Goal: Information Seeking & Learning: Understand process/instructions

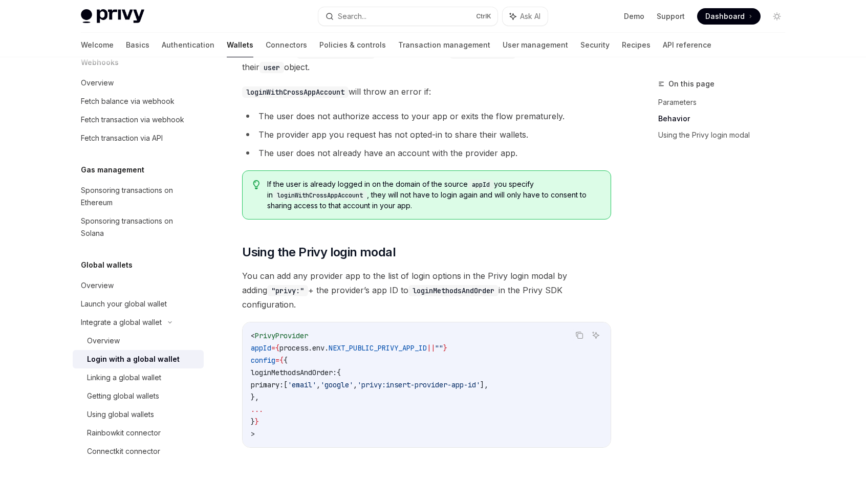
scroll to position [614, 0]
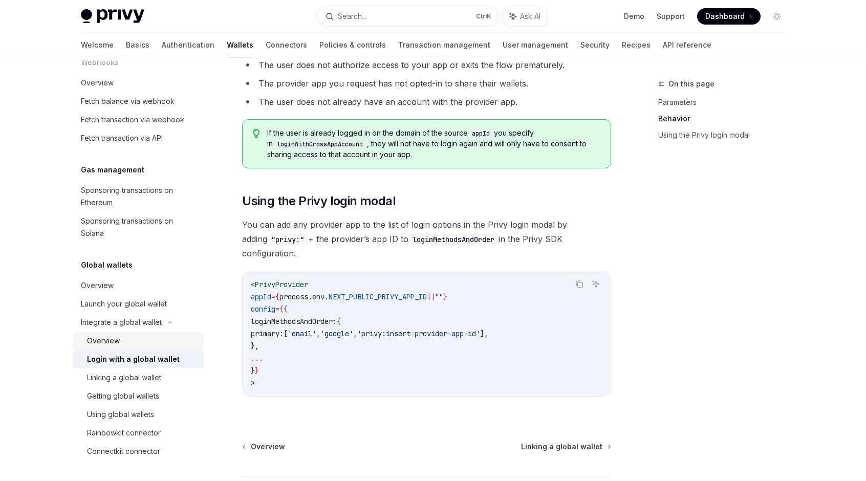
click at [106, 340] on div "Overview" at bounding box center [103, 341] width 33 height 12
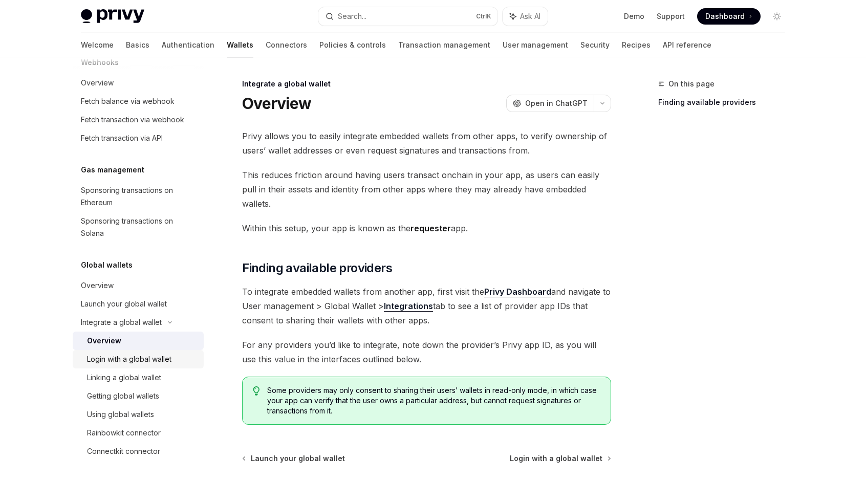
click at [145, 358] on div "Login with a global wallet" at bounding box center [129, 359] width 84 height 12
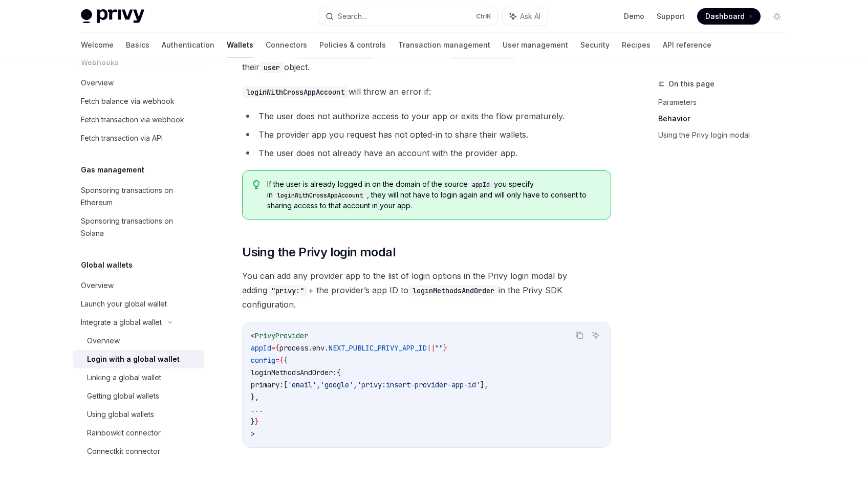
scroll to position [614, 0]
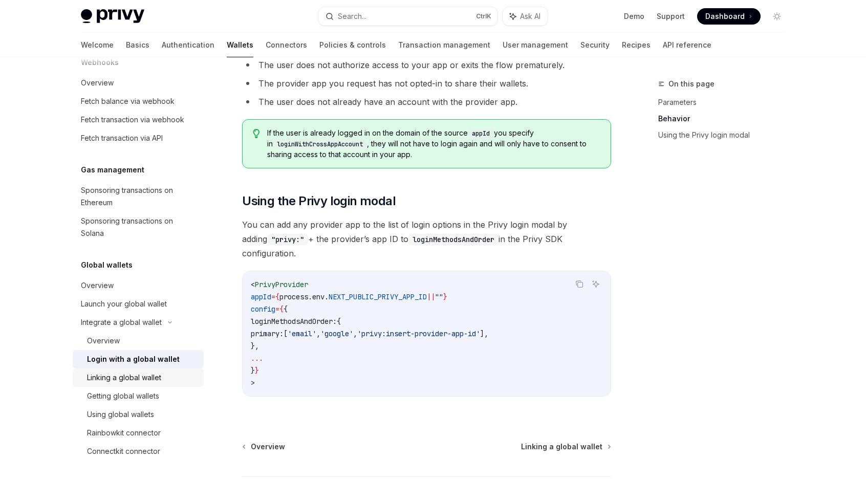
click at [132, 380] on div "Linking a global wallet" at bounding box center [124, 378] width 74 height 12
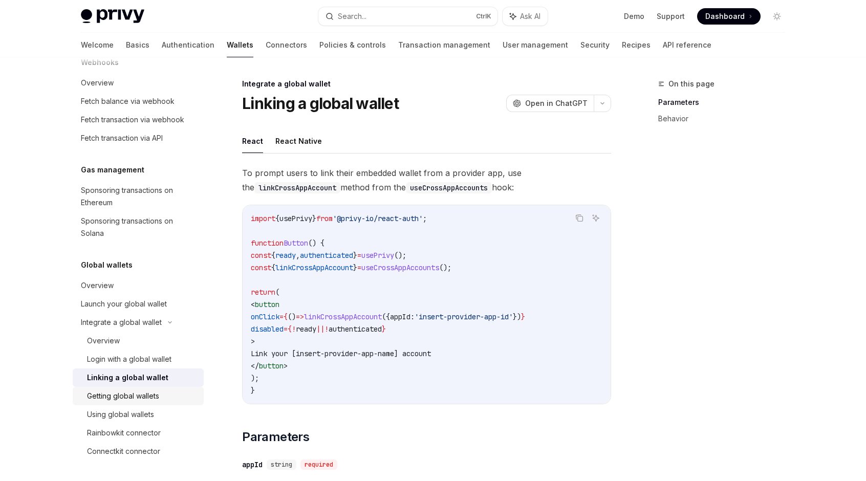
click at [110, 396] on div "Getting global wallets" at bounding box center [123, 396] width 72 height 12
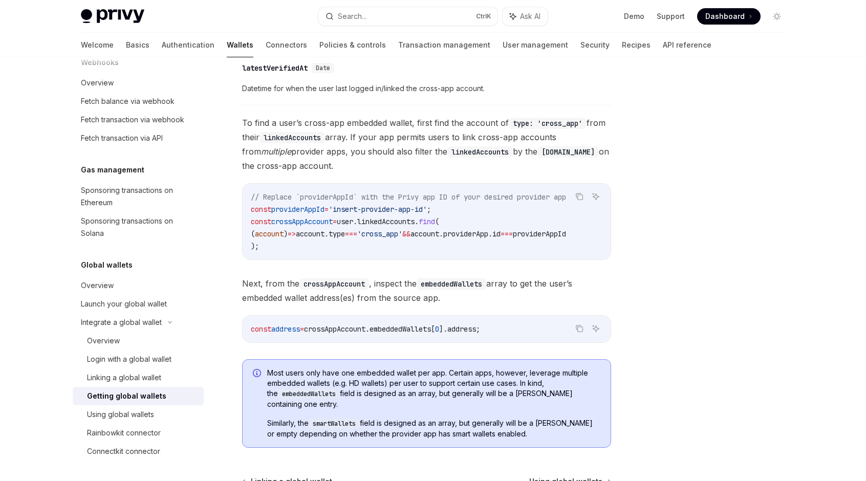
scroll to position [734, 0]
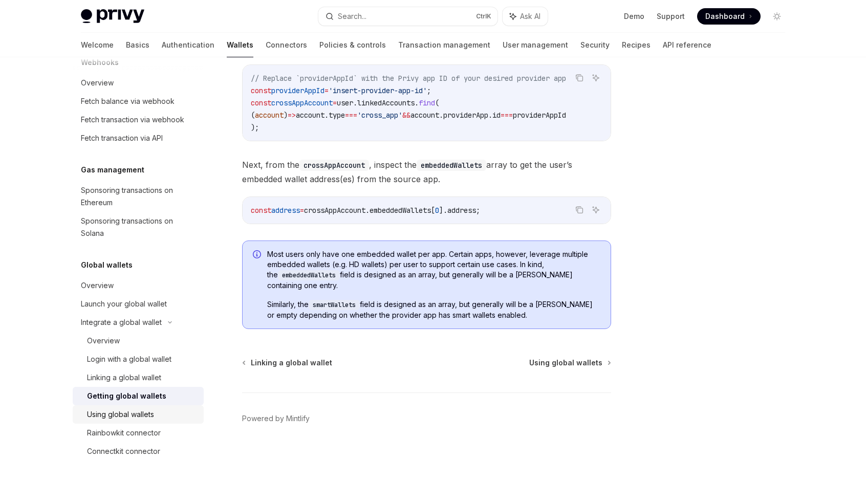
click at [111, 415] on div "Using global wallets" at bounding box center [120, 415] width 67 height 12
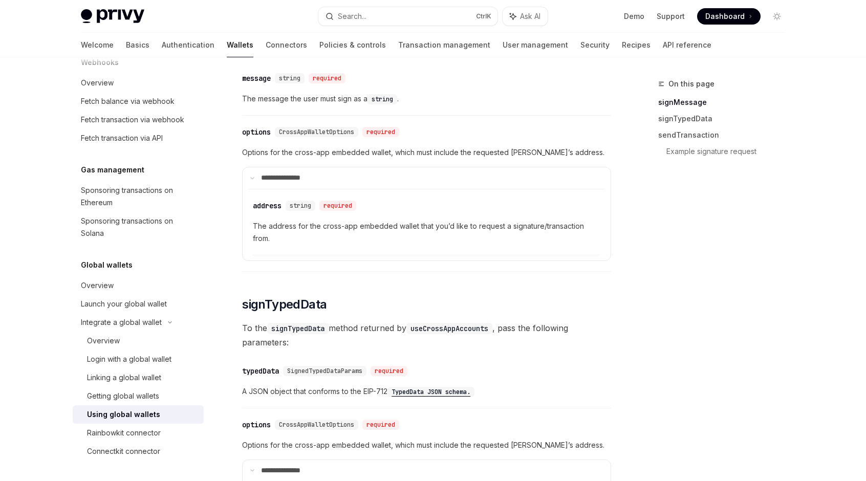
scroll to position [614, 0]
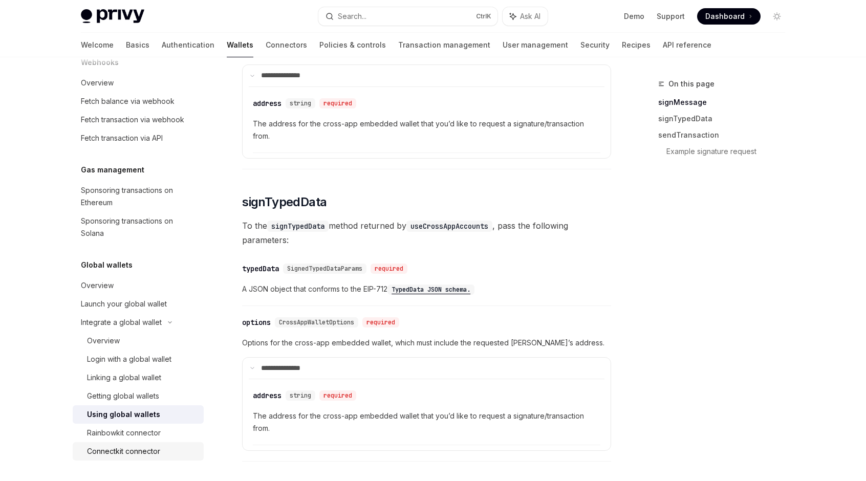
click at [126, 453] on div "Connectkit connector" at bounding box center [123, 451] width 73 height 12
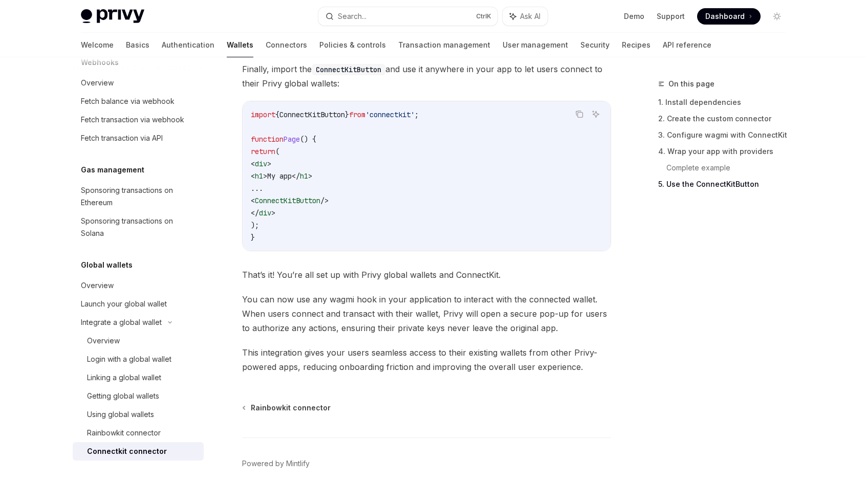
scroll to position [2141, 0]
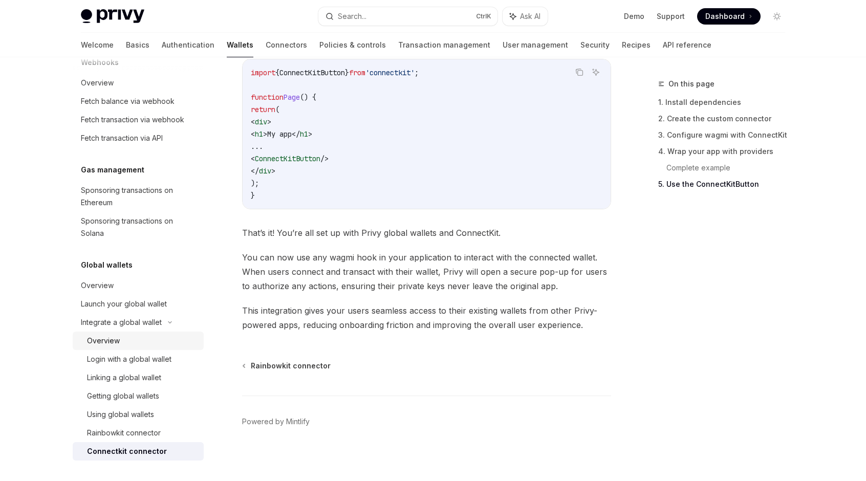
click at [105, 343] on div "Overview" at bounding box center [103, 341] width 33 height 12
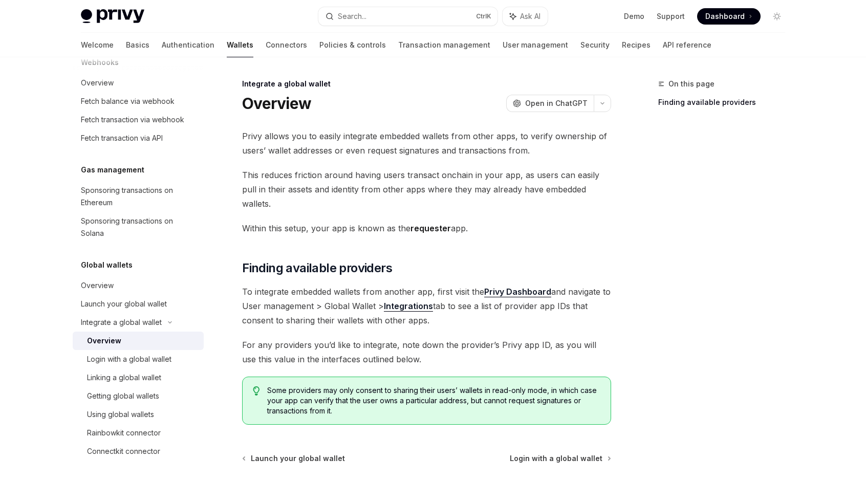
scroll to position [81, 0]
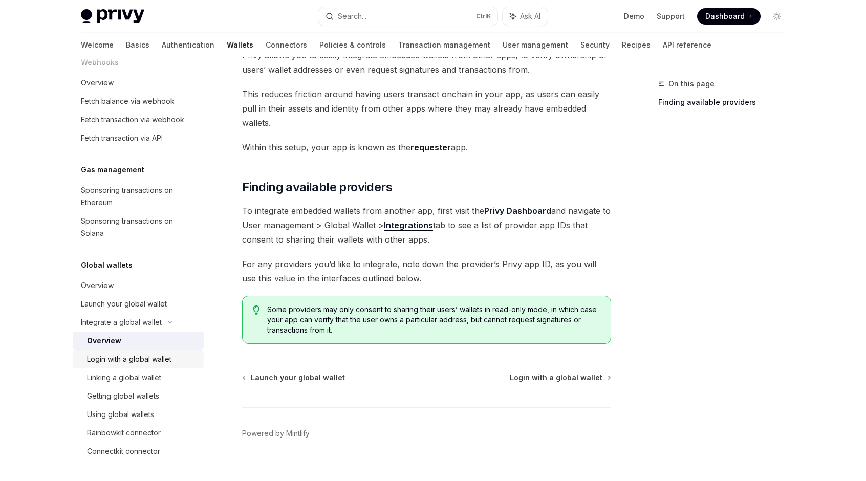
click at [125, 360] on div "Login with a global wallet" at bounding box center [129, 359] width 84 height 12
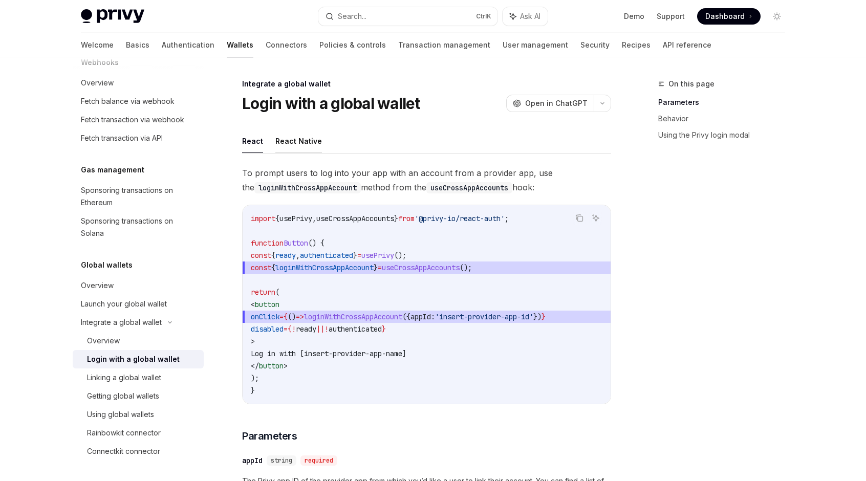
click at [306, 143] on button "React Native" at bounding box center [298, 141] width 47 height 24
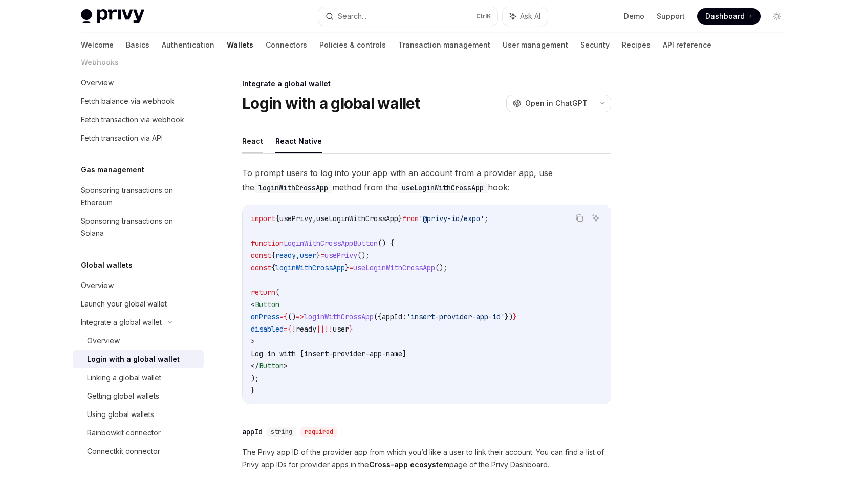
click at [253, 139] on button "React" at bounding box center [252, 141] width 21 height 24
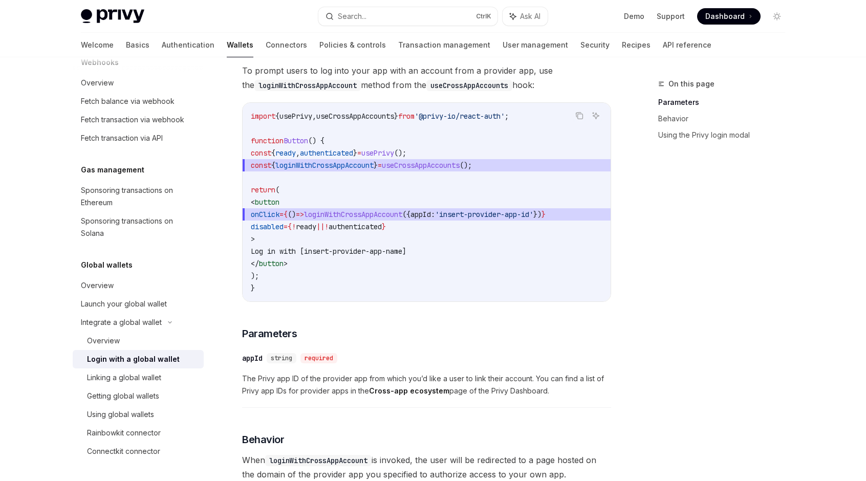
scroll to position [154, 0]
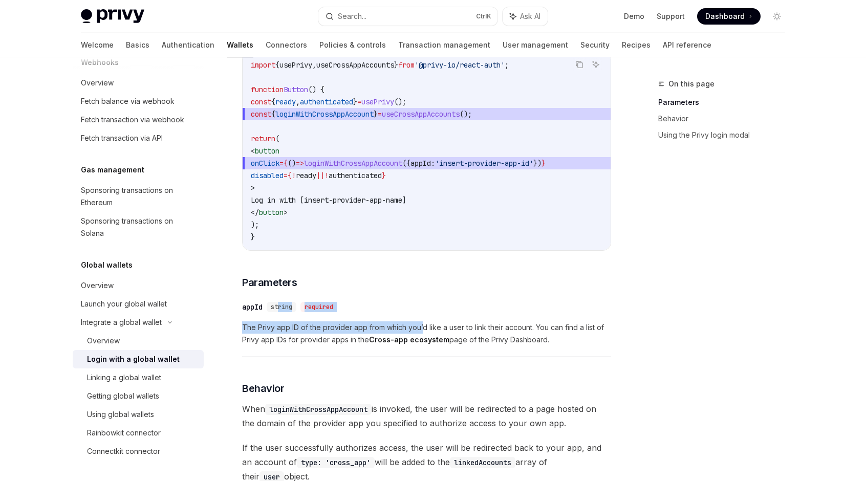
drag, startPoint x: 278, startPoint y: 308, endPoint x: 427, endPoint y: 325, distance: 149.9
click at [424, 323] on div "​ appId string required The Privy app ID of the provider app from which you’d l…" at bounding box center [426, 326] width 369 height 61
click at [428, 325] on span "The Privy app ID of the provider app from which you’d like a user to link their…" at bounding box center [426, 333] width 369 height 25
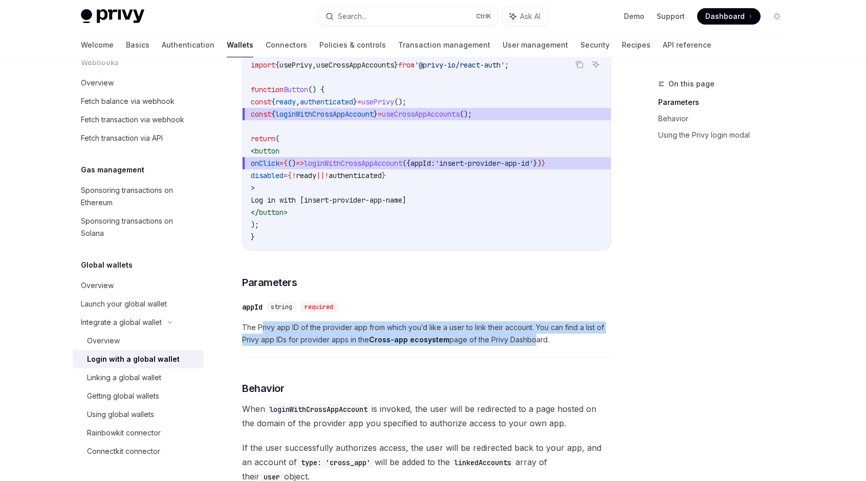
drag, startPoint x: 530, startPoint y: 340, endPoint x: 258, endPoint y: 335, distance: 271.9
click at [262, 335] on span "The Privy app ID of the provider app from which you’d like a user to link their…" at bounding box center [426, 333] width 369 height 25
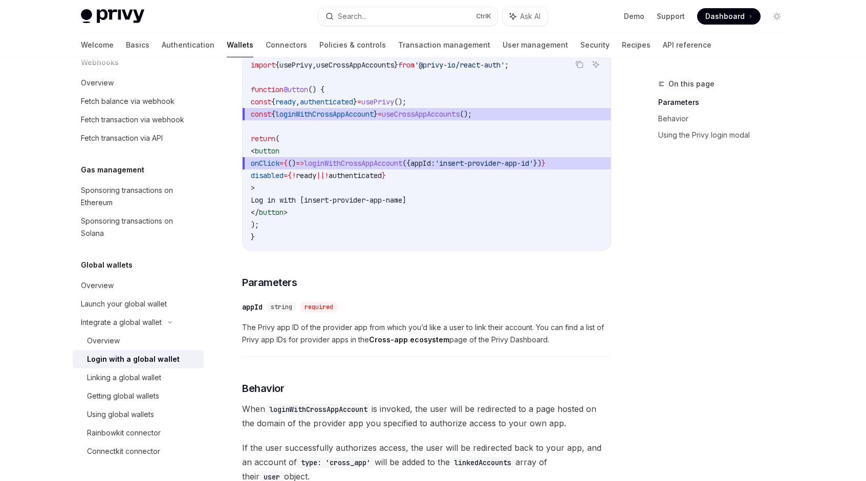
click at [258, 335] on span "The Privy app ID of the provider app from which you’d like a user to link their…" at bounding box center [426, 333] width 369 height 25
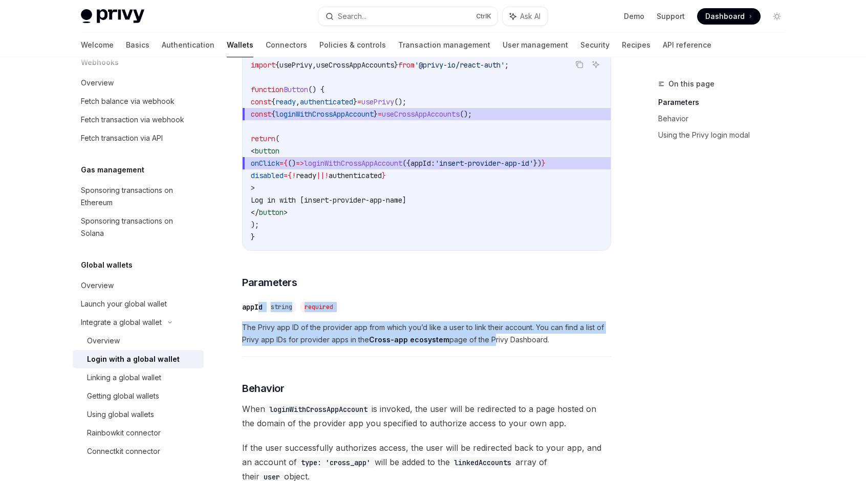
drag, startPoint x: 259, startPoint y: 312, endPoint x: 493, endPoint y: 348, distance: 237.3
click at [492, 348] on div "​ appId string required The Privy app ID of the provider app from which you’d l…" at bounding box center [426, 326] width 369 height 61
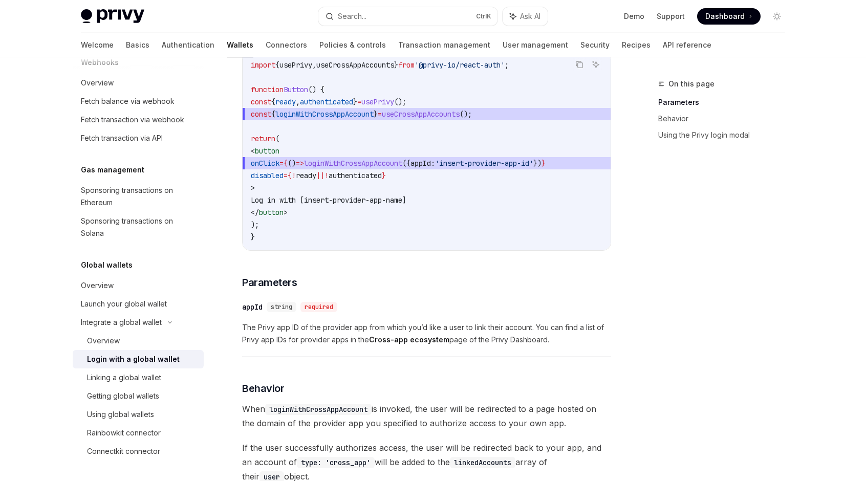
click at [506, 350] on div "​ appId string required The Privy app ID of the provider app from which you’d l…" at bounding box center [426, 326] width 369 height 61
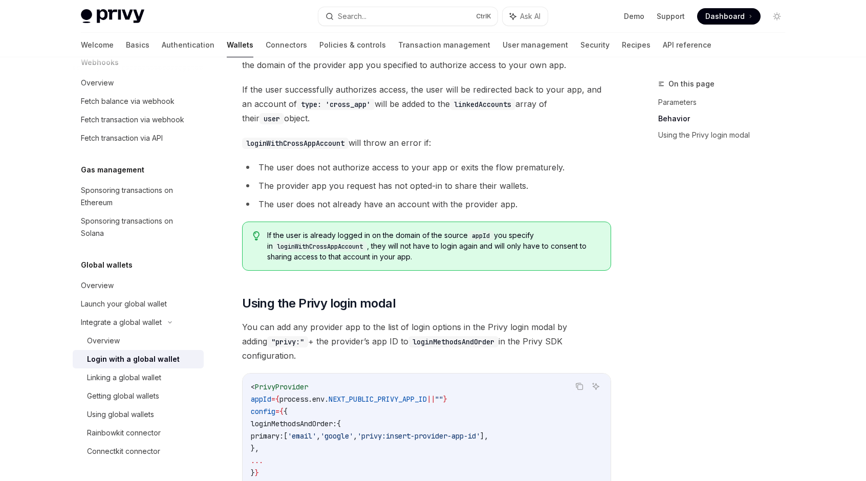
scroll to position [563, 0]
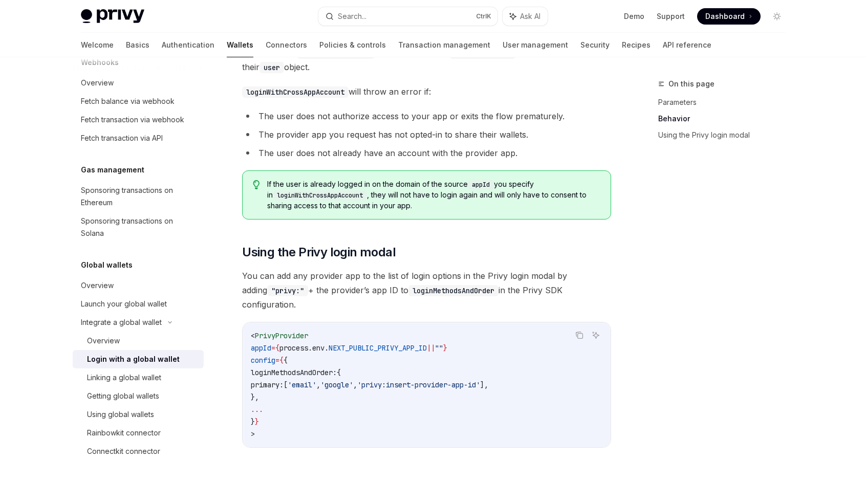
click at [289, 331] on span "PrivyProvider" at bounding box center [281, 335] width 53 height 9
copy span "PrivyProvider"
click at [112, 301] on div "Launch your global wallet" at bounding box center [124, 304] width 86 height 12
type textarea "*"
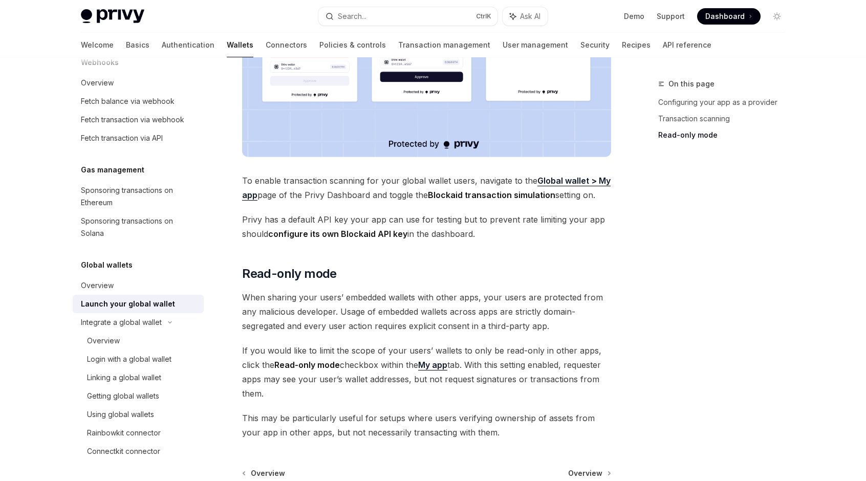
scroll to position [826, 0]
